Goal: Information Seeking & Learning: Check status

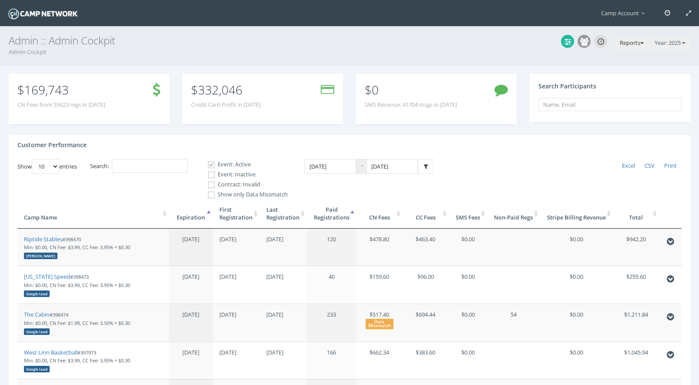
click at [622, 42] on button "Reports" at bounding box center [632, 43] width 34 height 14
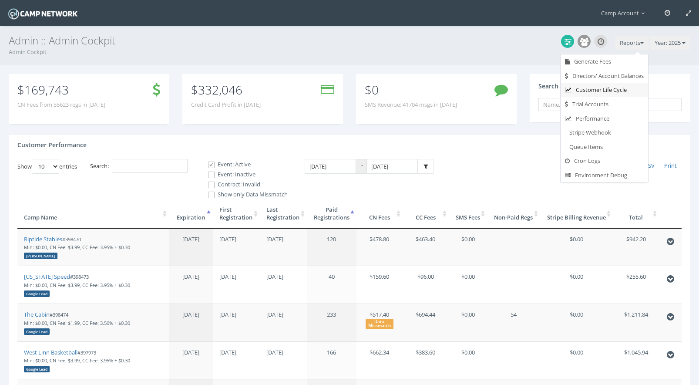
click at [616, 91] on link "Customer Life Cycle" at bounding box center [604, 90] width 87 height 14
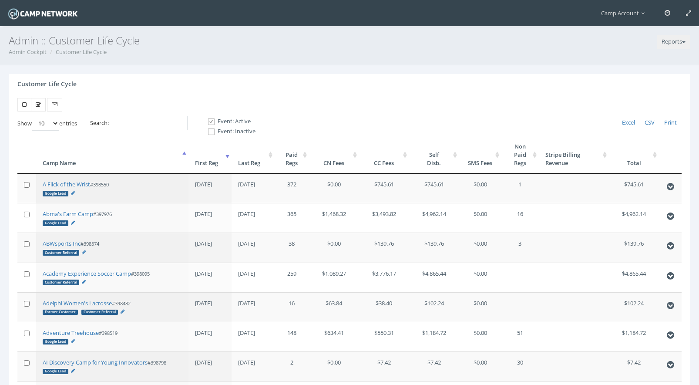
click at [217, 160] on th "First Reg" at bounding box center [209, 155] width 43 height 38
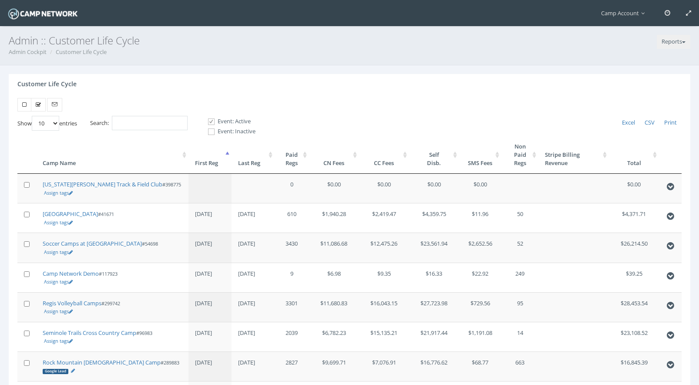
click at [217, 160] on th "First Reg" at bounding box center [209, 155] width 43 height 38
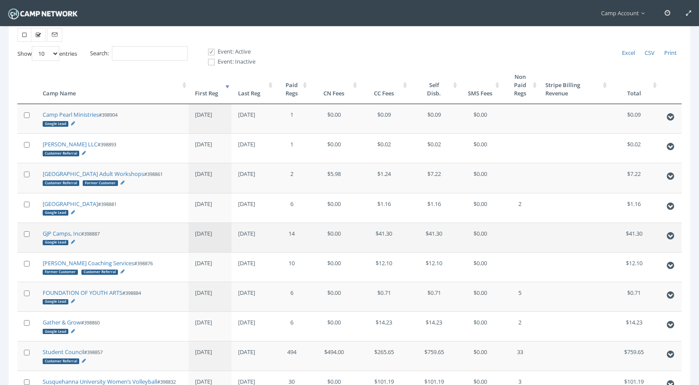
scroll to position [181, 0]
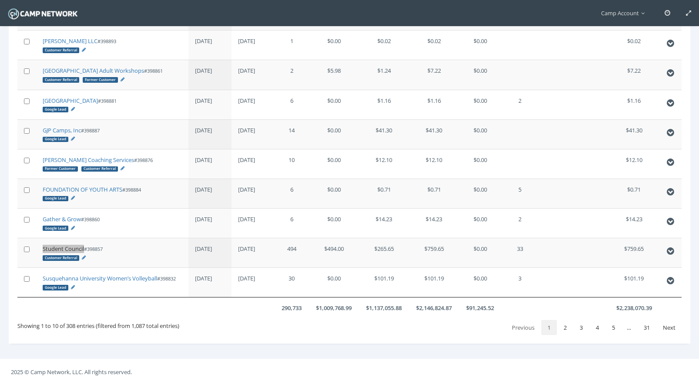
drag, startPoint x: 56, startPoint y: 240, endPoint x: 89, endPoint y: 1, distance: 241.7
click at [0, 0] on main "Camp Account My Profile My Events My Team" at bounding box center [349, 106] width 699 height 558
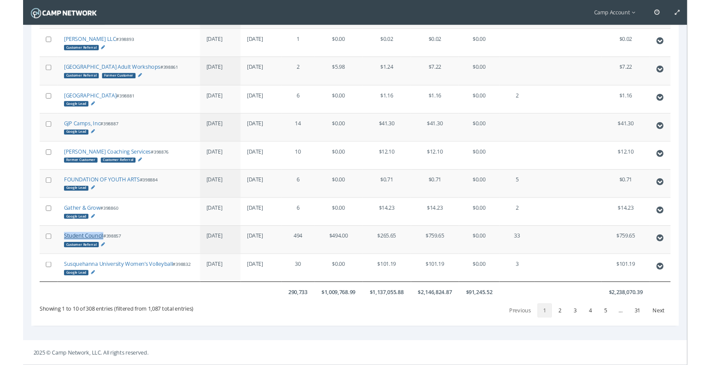
scroll to position [173, 0]
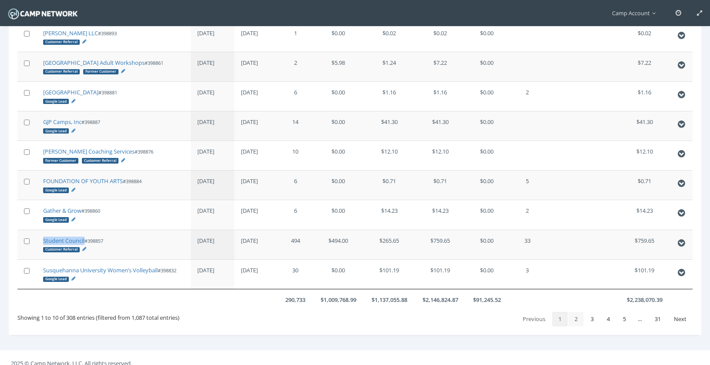
click at [572, 317] on link "2" at bounding box center [575, 319] width 15 height 15
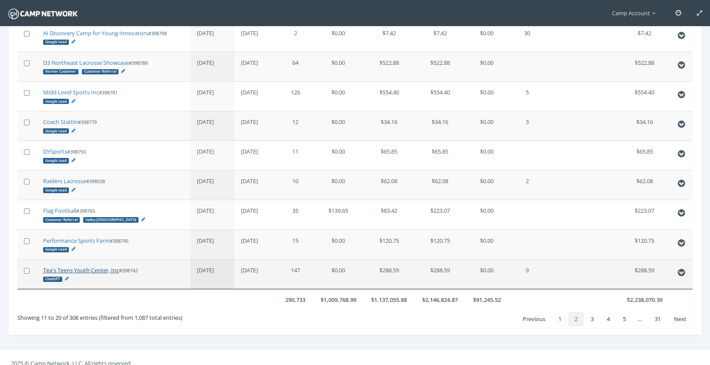
click at [101, 268] on link "Tea's Teens Youth Center, Inc" at bounding box center [81, 270] width 76 height 8
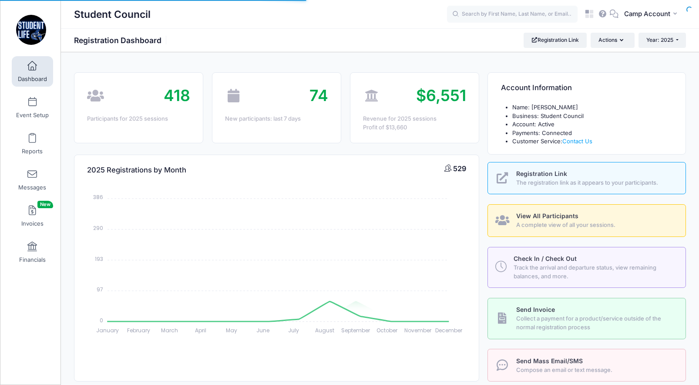
select select
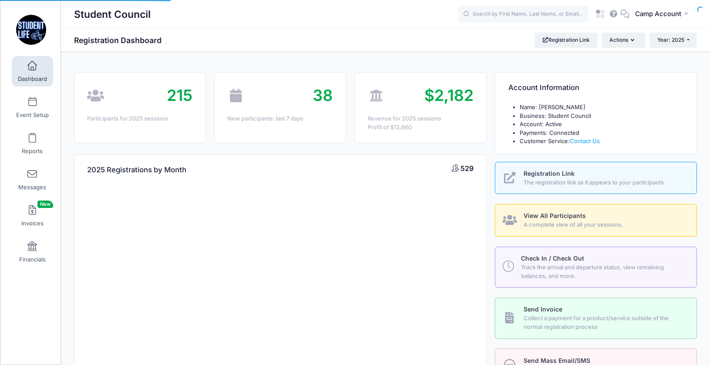
select select
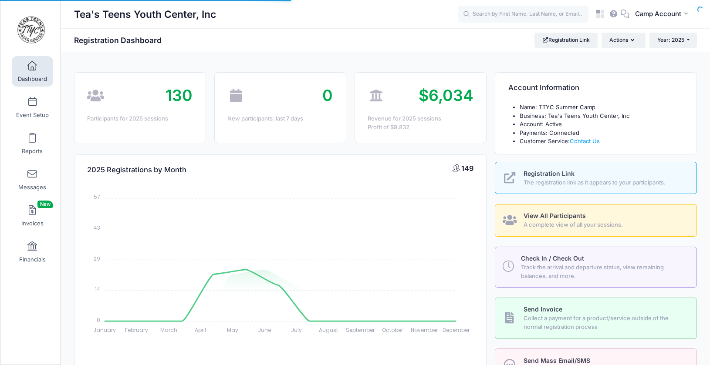
select select
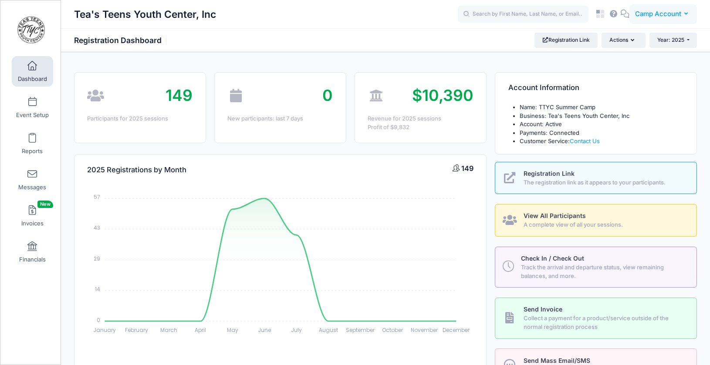
click at [650, 11] on span "Camp Account" at bounding box center [658, 14] width 46 height 10
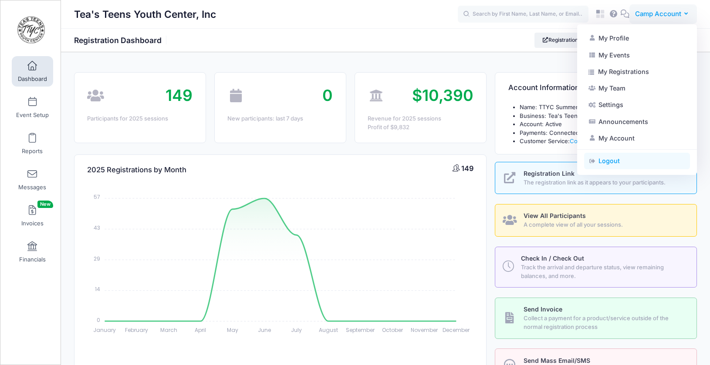
click at [591, 161] on icon at bounding box center [591, 161] width 7 height 6
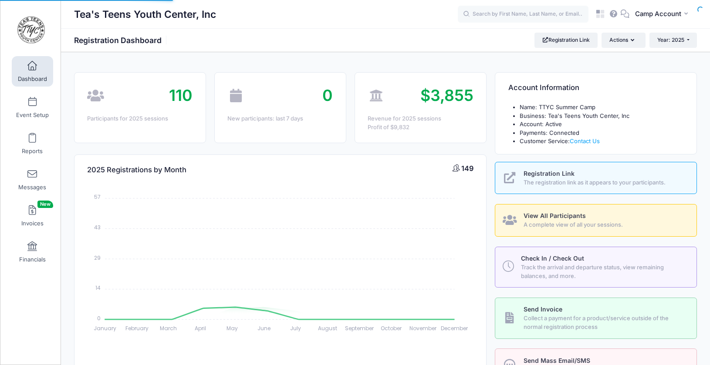
select select
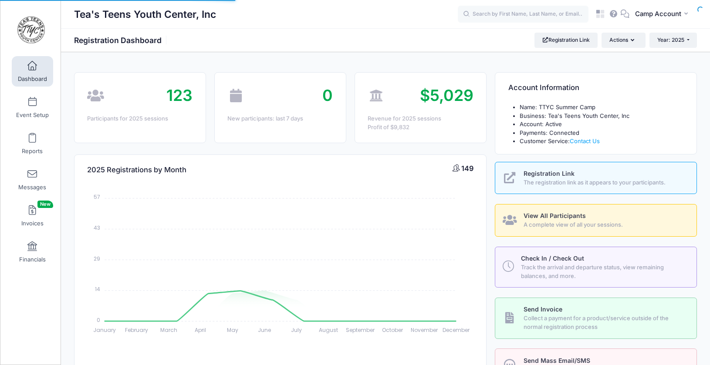
select select
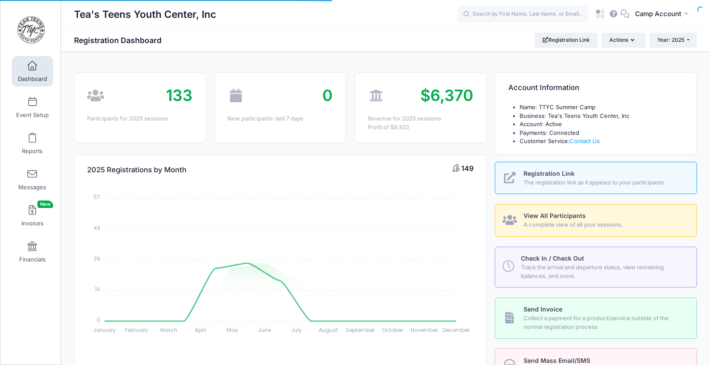
select select
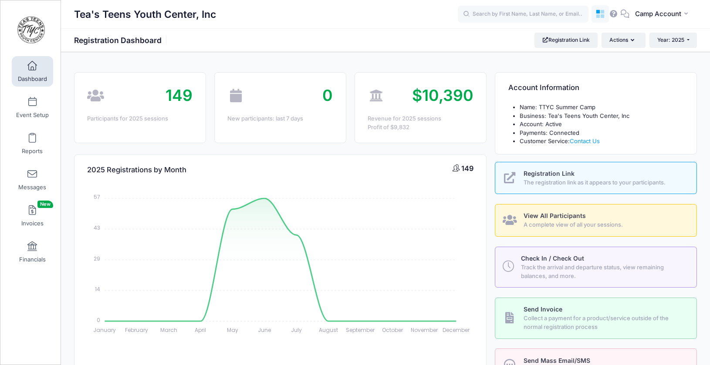
click at [598, 20] on link at bounding box center [599, 13] width 17 height 17
